Goal: Information Seeking & Learning: Learn about a topic

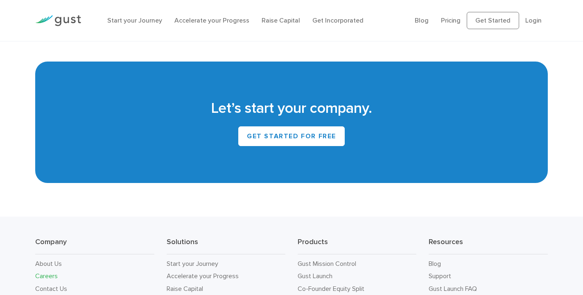
scroll to position [1777, 0]
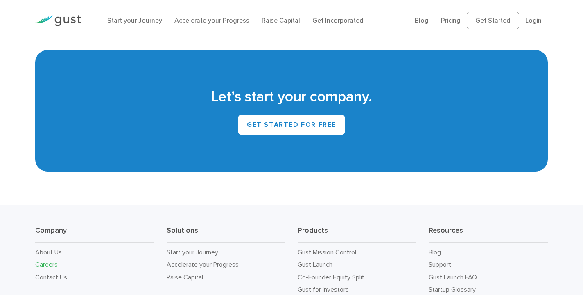
click at [54, 260] on link "Careers" at bounding box center [46, 264] width 23 height 8
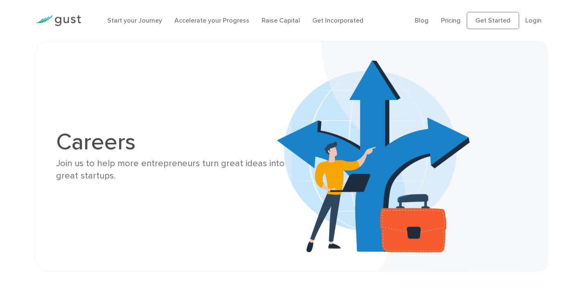
click at [152, 153] on h1 "Careers" at bounding box center [170, 141] width 229 height 23
click at [428, 224] on img at bounding box center [412, 155] width 270 height 229
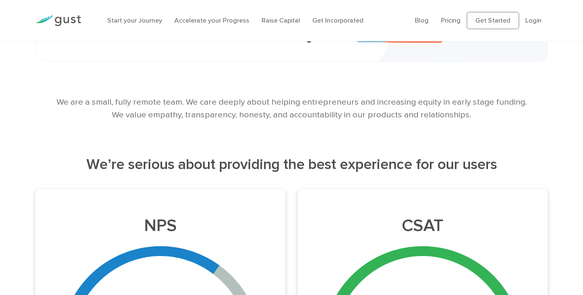
scroll to position [219, 0]
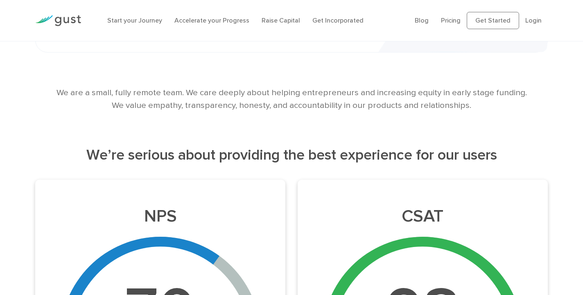
click at [222, 226] on div "NPS 70" at bounding box center [160, 270] width 250 height 183
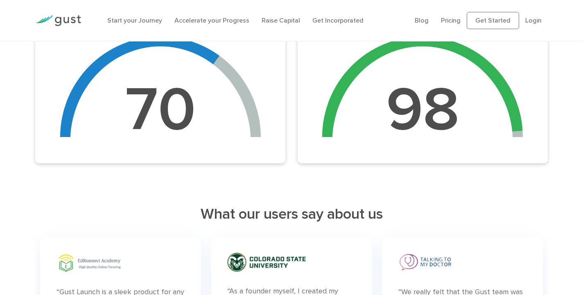
scroll to position [426, 0]
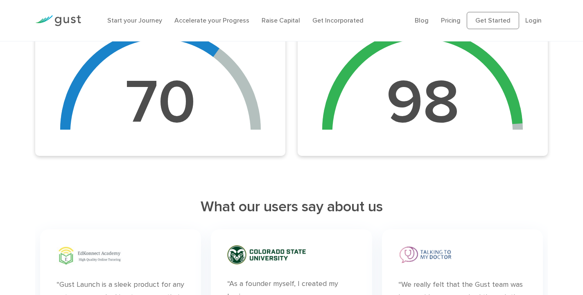
click at [371, 134] on div "CSAT 98" at bounding box center [423, 63] width 250 height 183
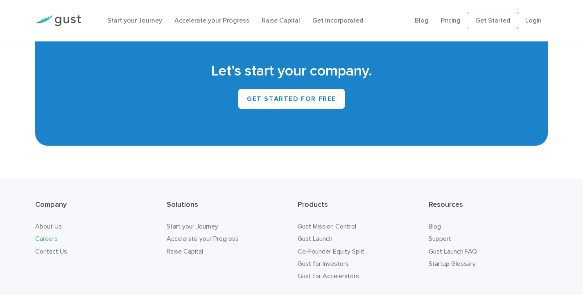
scroll to position [1802, 0]
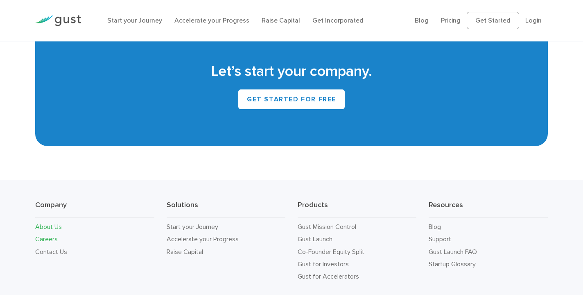
click at [50, 222] on link "About Us" at bounding box center [48, 226] width 27 height 8
